Goal: Find specific page/section: Find specific page/section

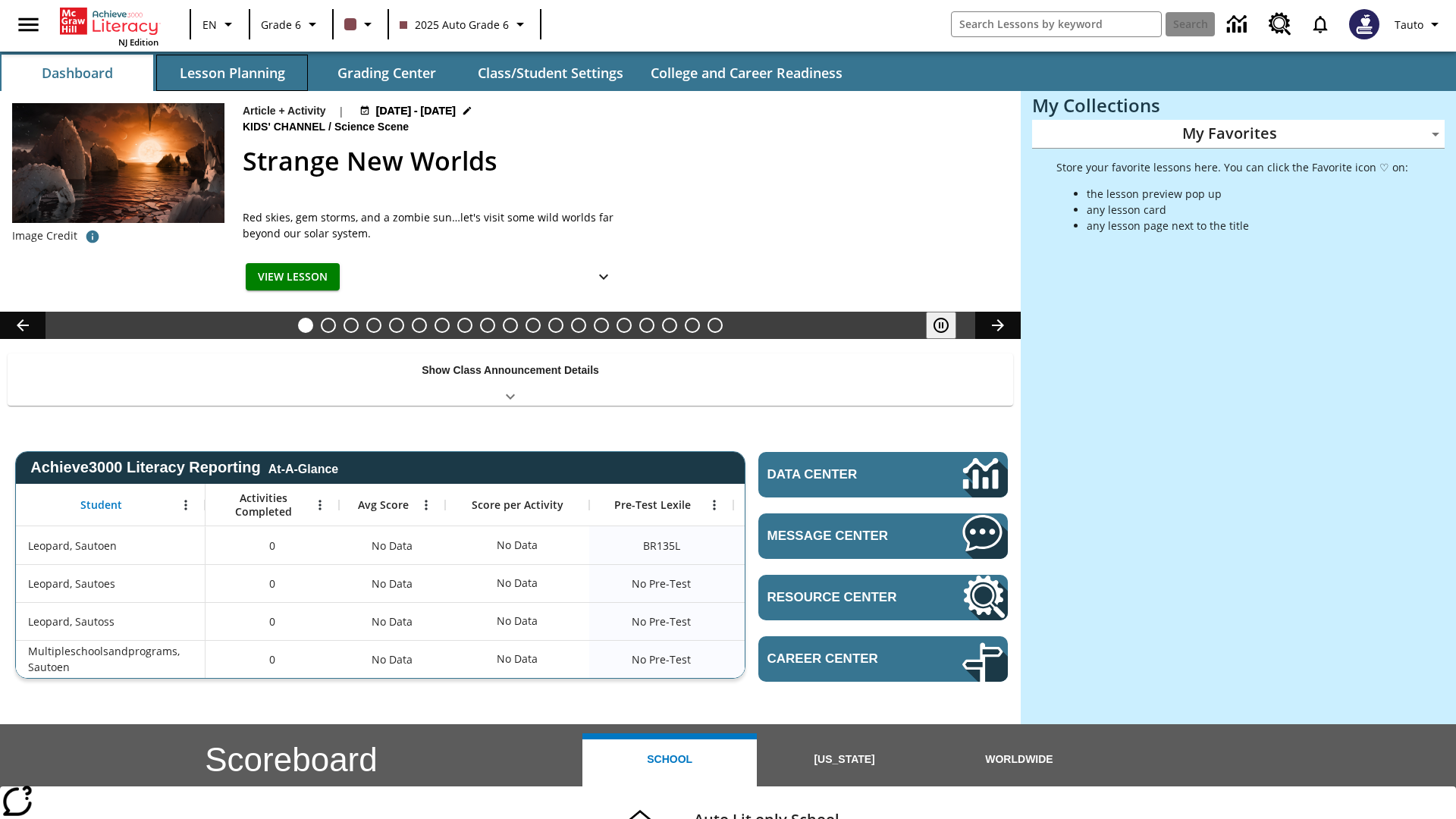
click at [232, 73] on button "Lesson Planning" at bounding box center [232, 72] width 152 height 37
